Goal: Information Seeking & Learning: Learn about a topic

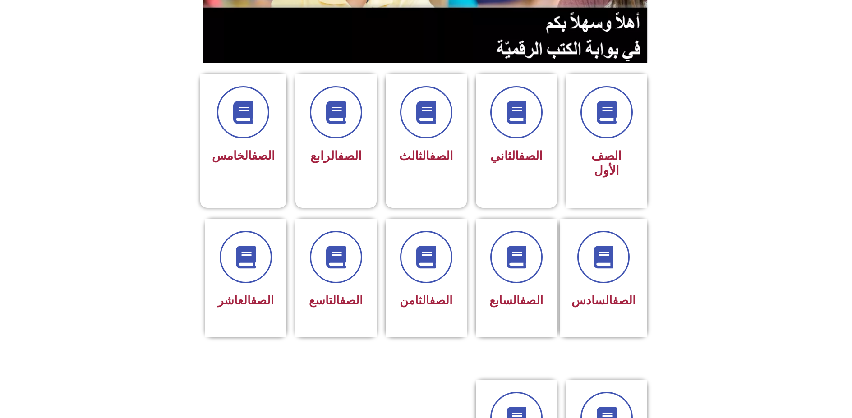
scroll to position [181, 0]
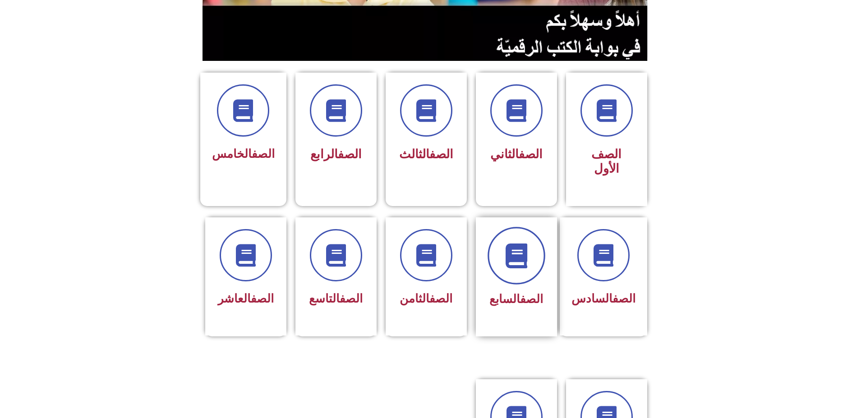
click at [515, 243] on icon at bounding box center [516, 255] width 25 height 25
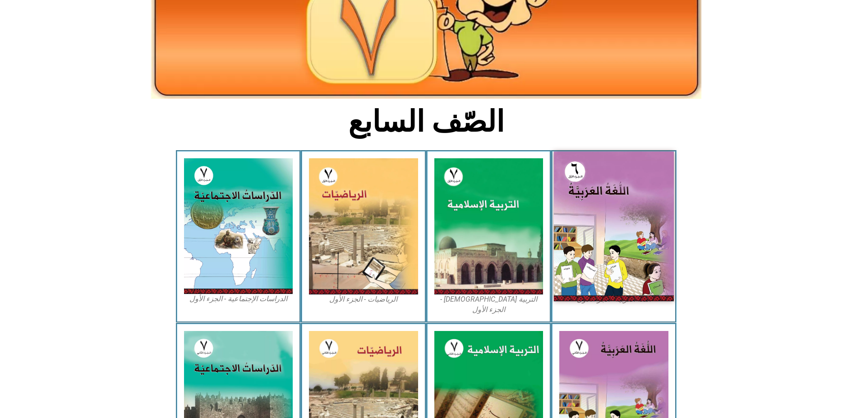
scroll to position [135, 0]
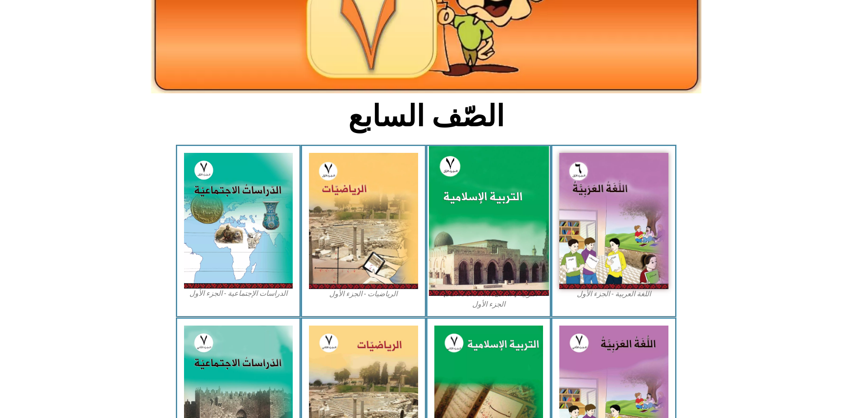
click at [471, 170] on img at bounding box center [489, 221] width 120 height 150
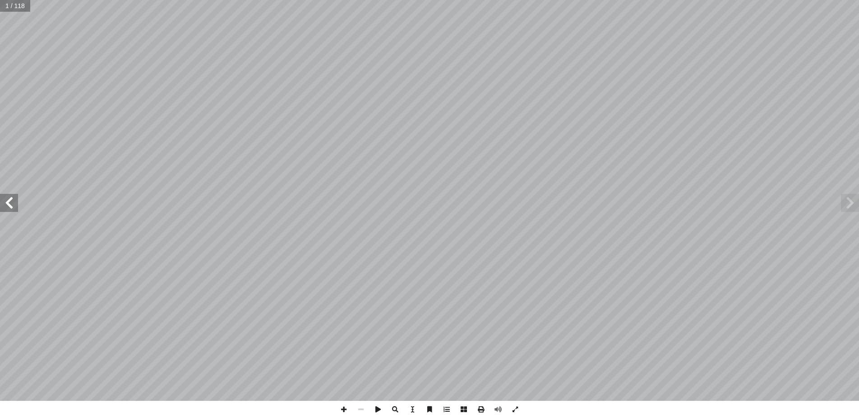
click at [11, 206] on span at bounding box center [9, 203] width 18 height 18
